Goal: Find specific page/section: Find specific page/section

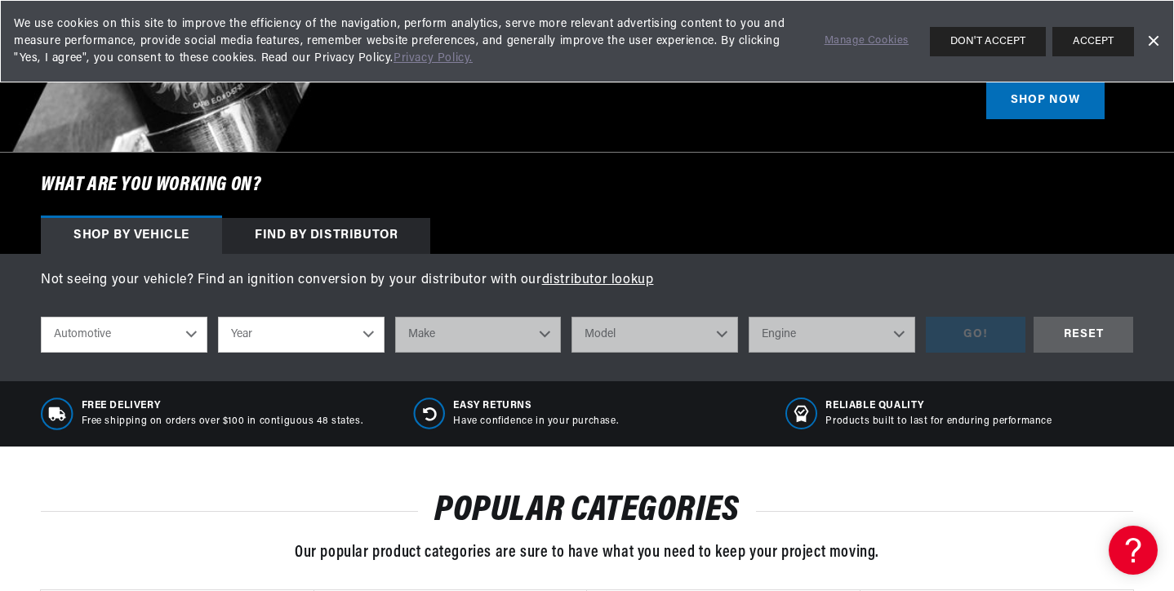
scroll to position [0, 2040]
select select "1968"
select select "Chevrolet"
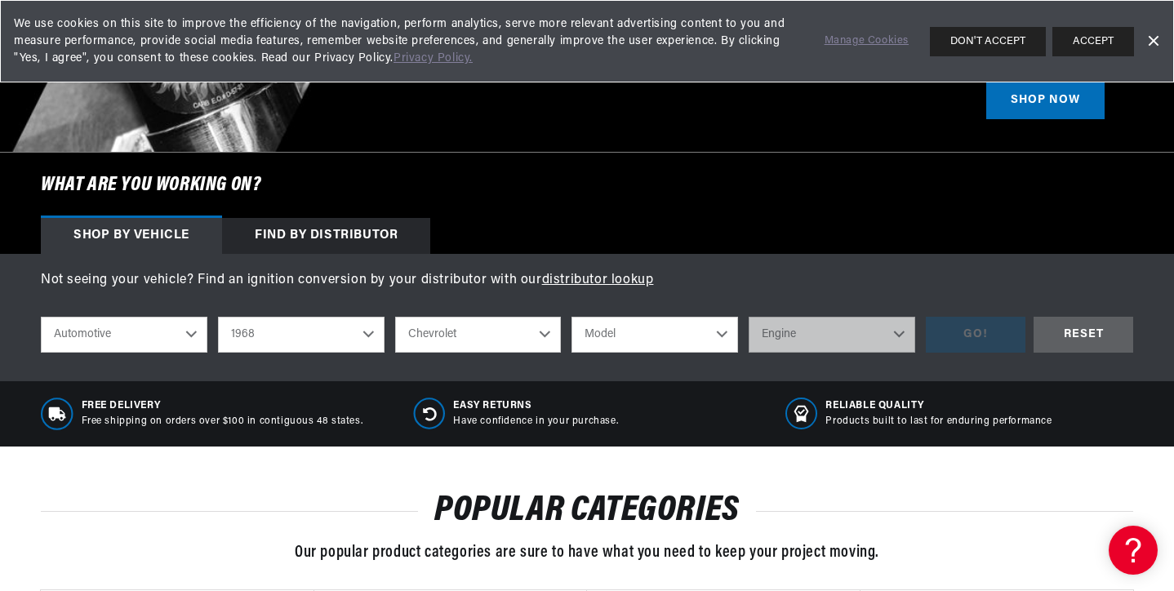
select select "Caprice"
select select "327cid-5.3L"
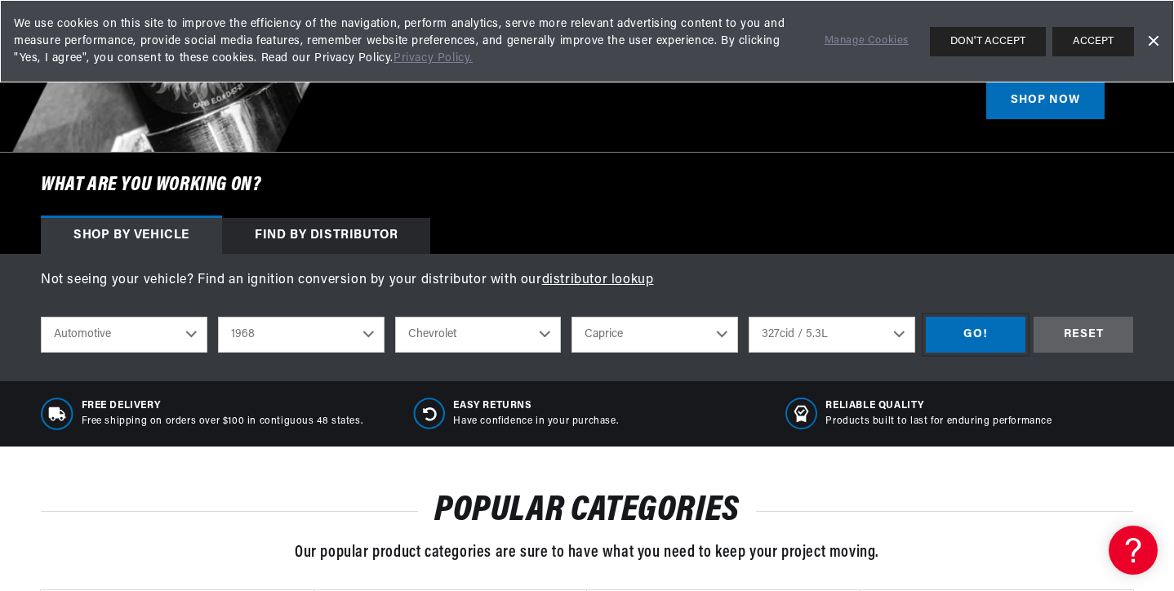
click at [956, 336] on div "GO!" at bounding box center [976, 335] width 100 height 37
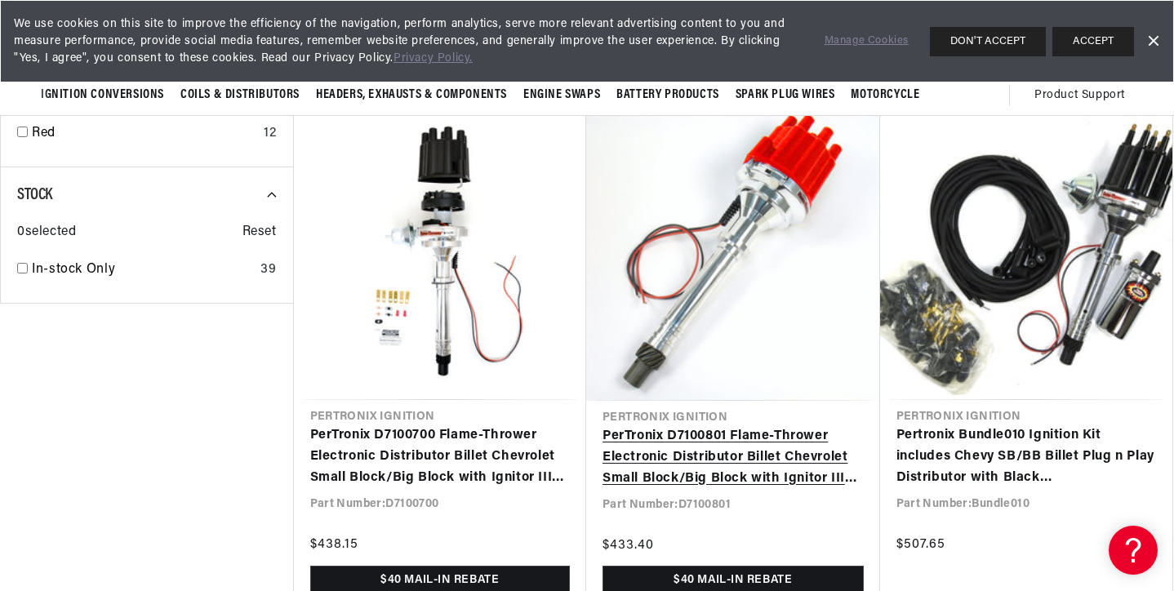
scroll to position [1774, 0]
